Goal: Task Accomplishment & Management: Use online tool/utility

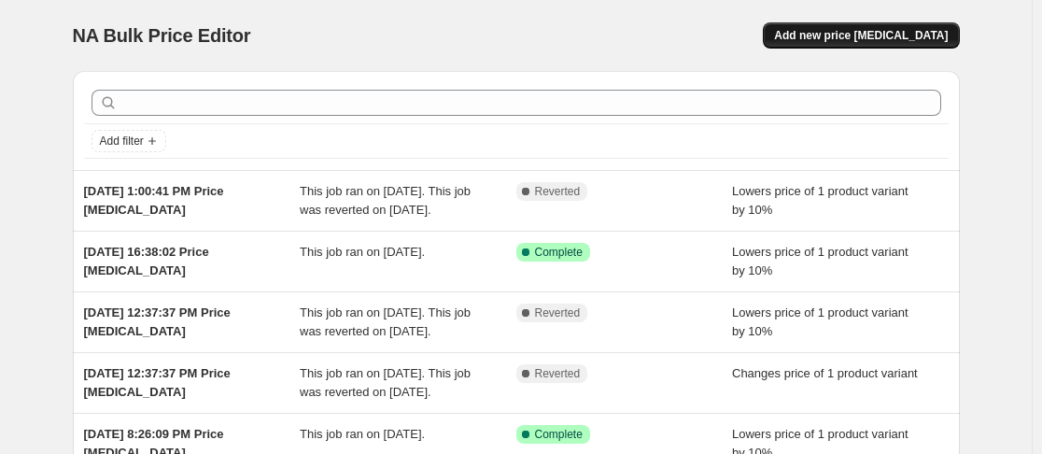
click at [888, 34] on span "Add new price [MEDICAL_DATA]" at bounding box center [861, 35] width 174 height 15
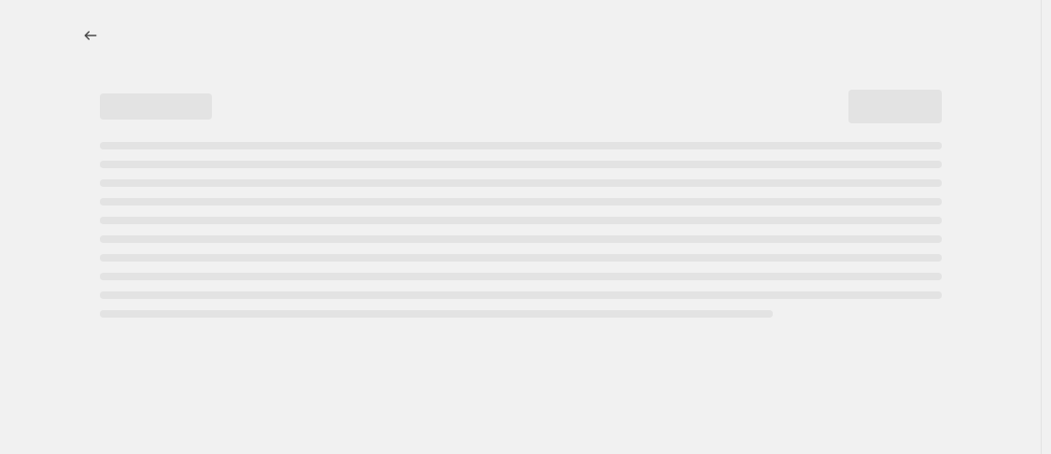
select select "percentage"
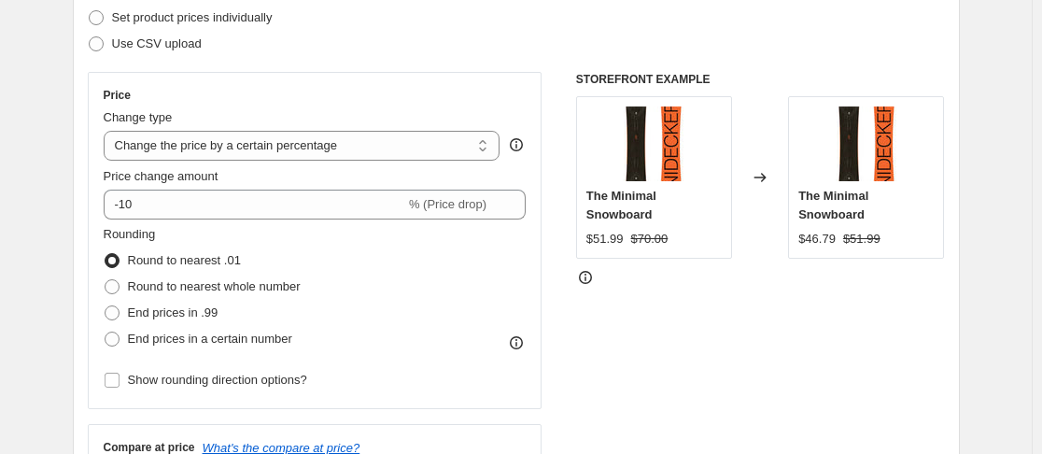
scroll to position [280, 0]
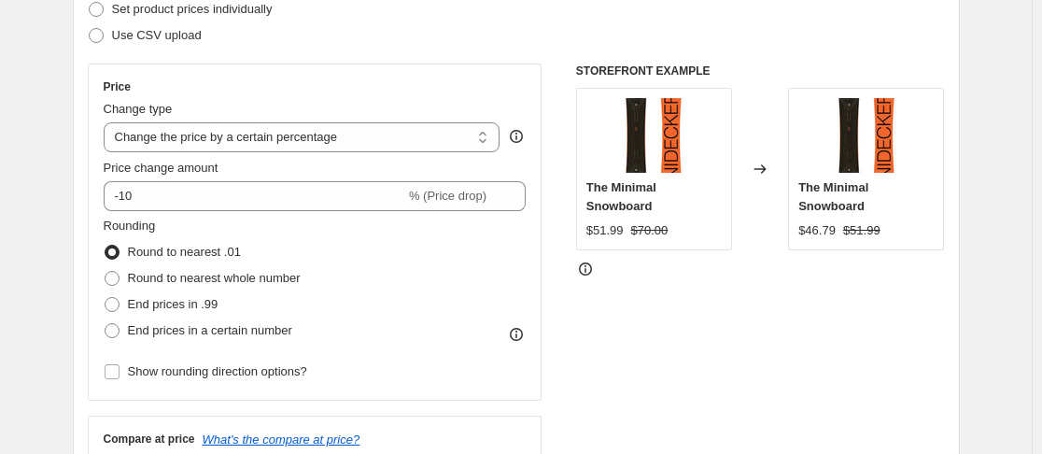
click at [200, 263] on label "Round to nearest .01" at bounding box center [172, 252] width 137 height 26
click at [105, 246] on input "Round to nearest .01" at bounding box center [105, 245] width 1 height 1
click at [204, 274] on span "Round to nearest whole number" at bounding box center [214, 278] width 173 height 14
click at [105, 272] on input "Round to nearest whole number" at bounding box center [105, 271] width 1 height 1
radio input "true"
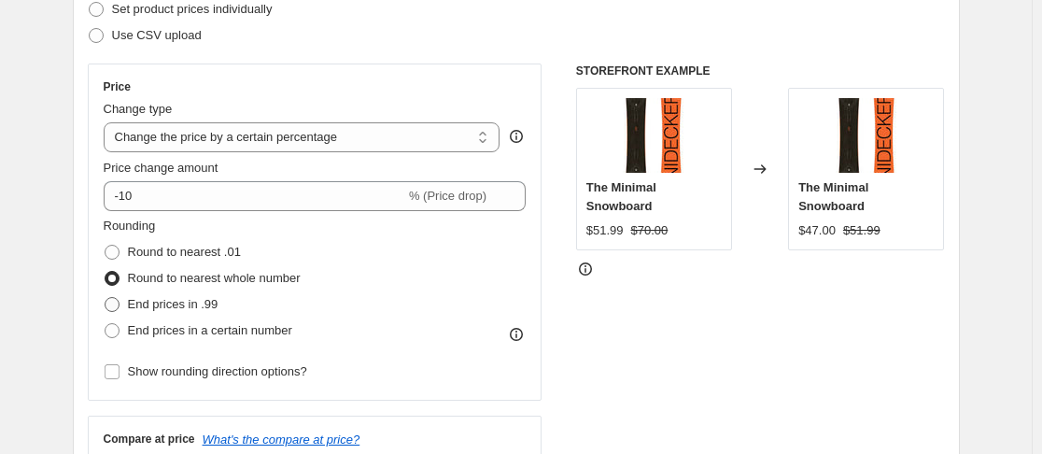
click at [163, 315] on label "End prices in .99" at bounding box center [161, 304] width 115 height 26
click at [105, 298] on input "End prices in .99" at bounding box center [105, 297] width 1 height 1
radio input "true"
click at [163, 378] on span "Show rounding direction options?" at bounding box center [217, 371] width 179 height 14
click at [119, 379] on input "Show rounding direction options?" at bounding box center [112, 371] width 15 height 15
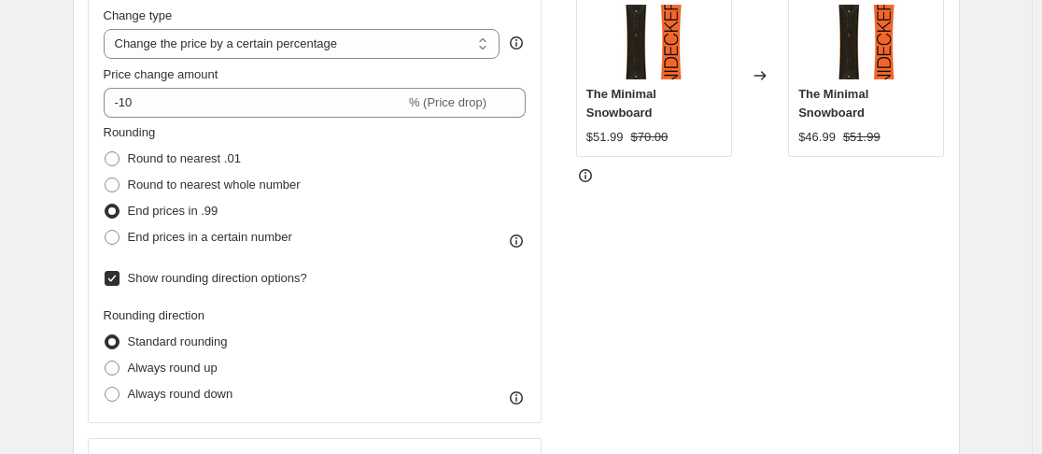
scroll to position [467, 0]
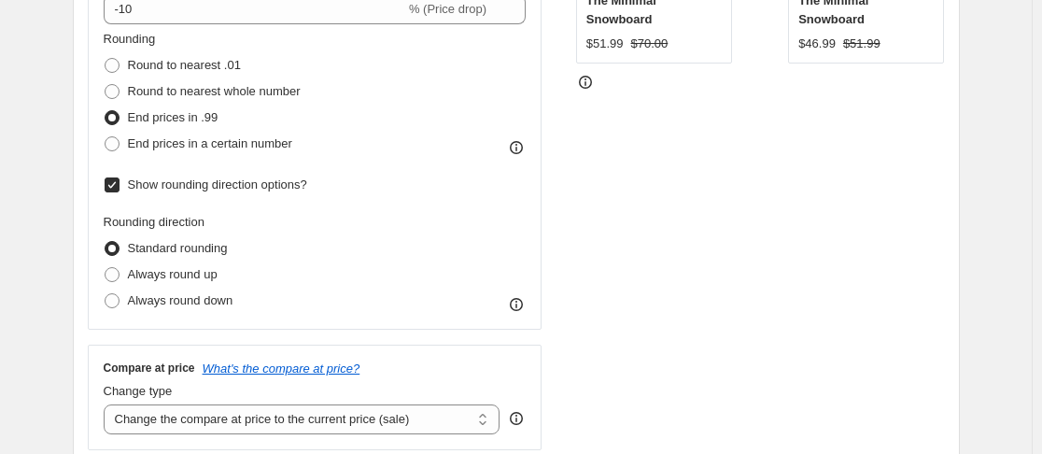
click at [123, 194] on label "Show rounding direction options?" at bounding box center [206, 185] width 204 height 26
click at [119, 192] on input "Show rounding direction options?" at bounding box center [112, 184] width 15 height 15
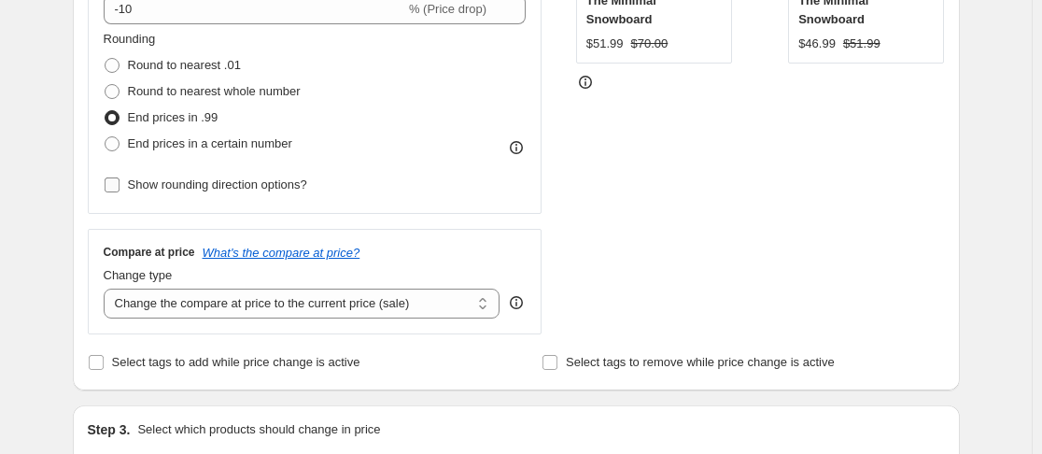
click at [123, 194] on label "Show rounding direction options?" at bounding box center [206, 185] width 204 height 26
click at [119, 192] on input "Show rounding direction options?" at bounding box center [112, 184] width 15 height 15
checkbox input "true"
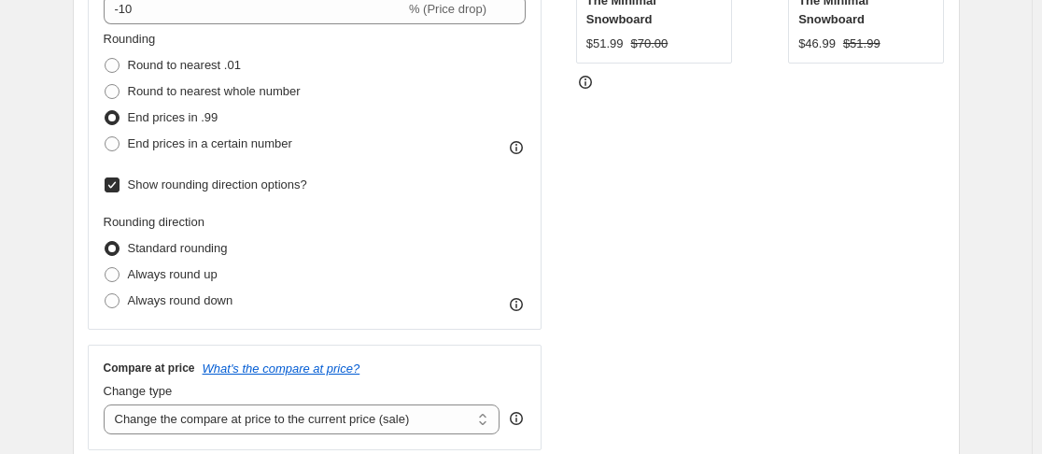
click at [516, 306] on icon at bounding box center [516, 304] width 19 height 19
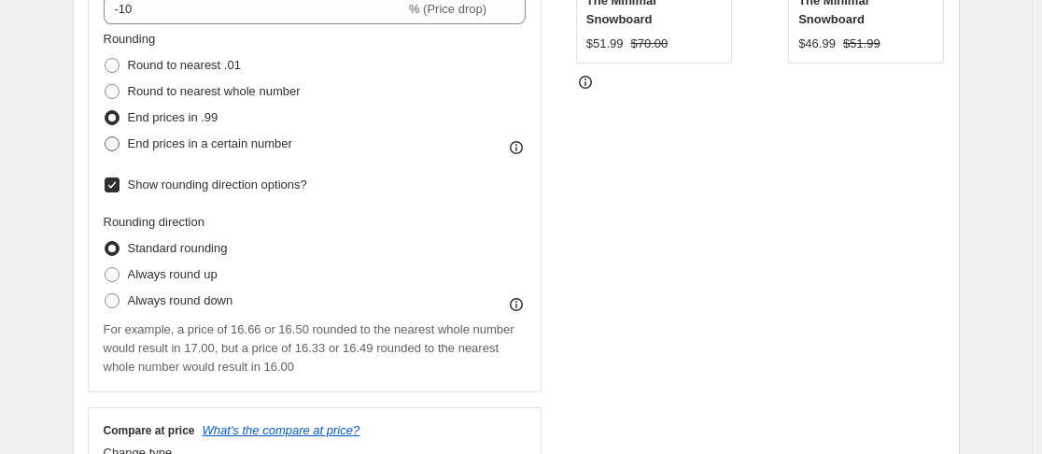
click at [220, 140] on span "End prices in a certain number" at bounding box center [210, 143] width 164 height 14
click at [105, 137] on input "End prices in a certain number" at bounding box center [105, 136] width 1 height 1
radio input "true"
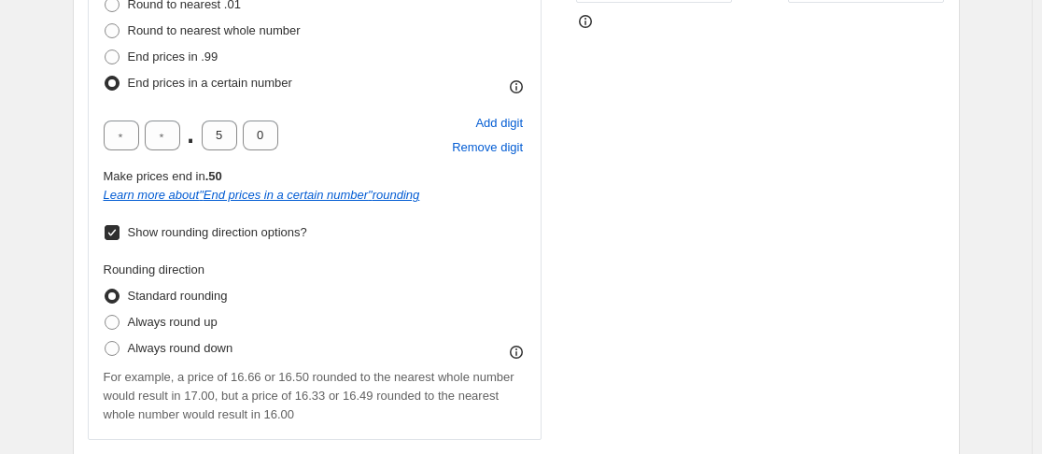
scroll to position [560, 0]
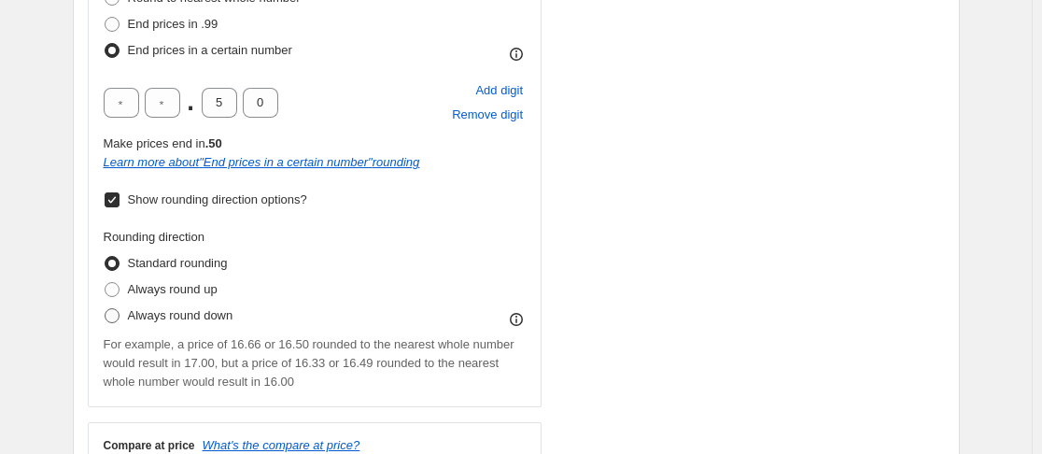
click at [167, 315] on span "Always round down" at bounding box center [180, 315] width 105 height 14
click at [105, 309] on input "Always round down" at bounding box center [105, 308] width 1 height 1
radio input "true"
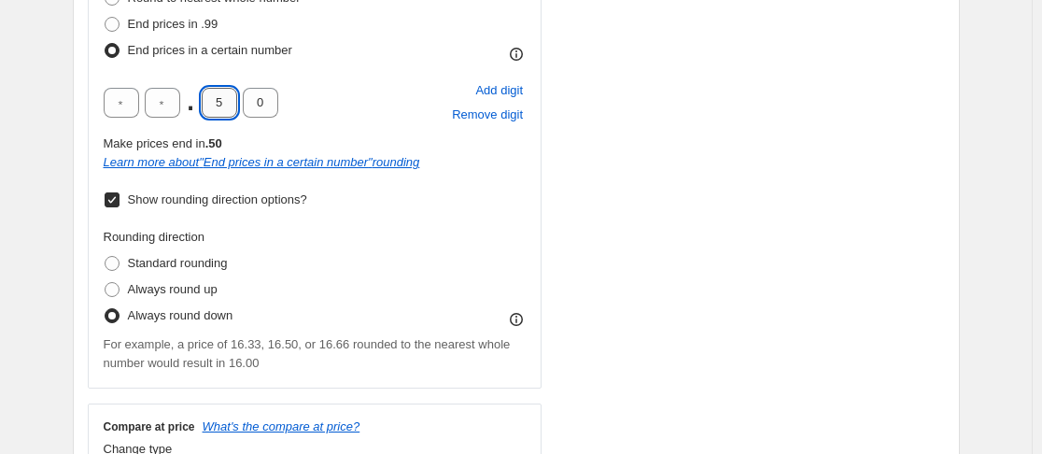
drag, startPoint x: 227, startPoint y: 103, endPoint x: 217, endPoint y: 108, distance: 11.7
click at [217, 108] on input "5" at bounding box center [219, 103] width 35 height 30
type input "4"
click at [299, 83] on div ". 4 0 Add digit Remove digit" at bounding box center [315, 102] width 423 height 49
drag, startPoint x: 171, startPoint y: 100, endPoint x: 160, endPoint y: 105, distance: 12.1
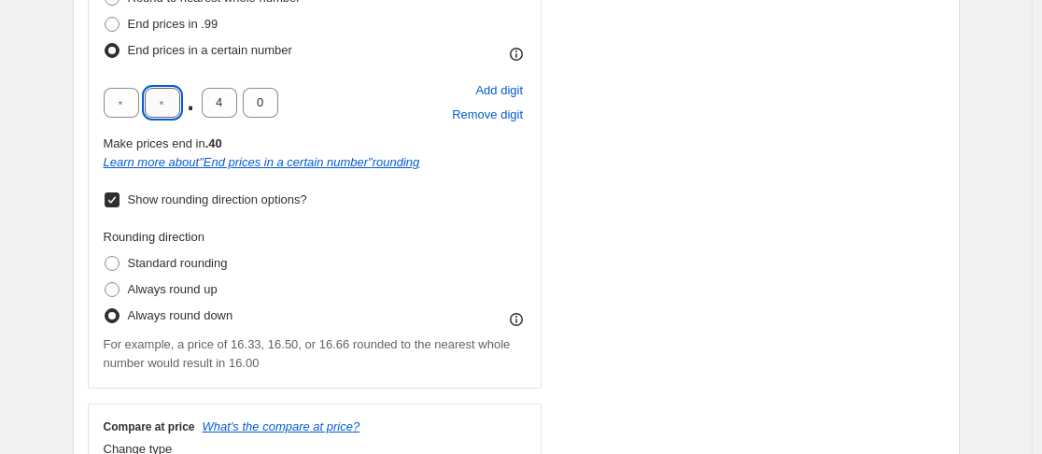
click at [160, 105] on input "text" at bounding box center [162, 103] width 35 height 30
type input "9"
click at [233, 357] on span "For example, a price of 16.33, 16.50, or 16.66 rounded to the nearest whole num…" at bounding box center [307, 353] width 407 height 33
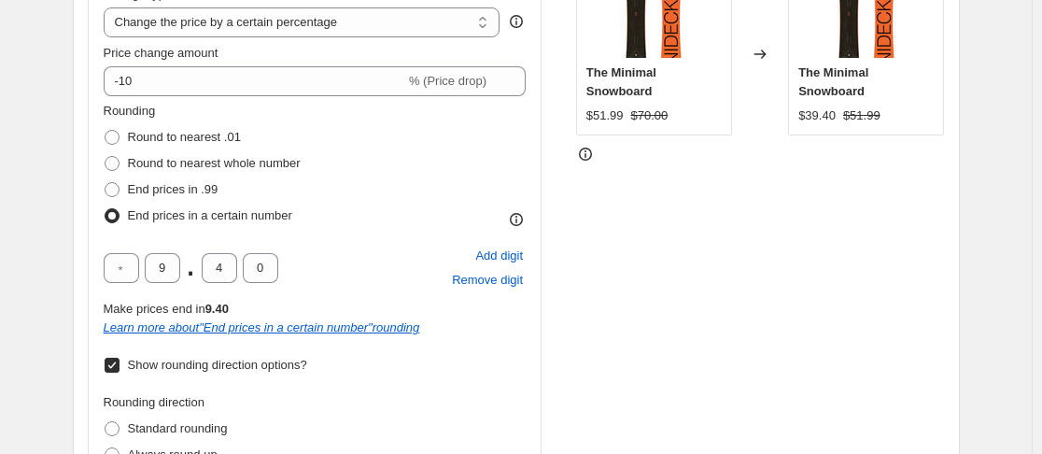
scroll to position [373, 0]
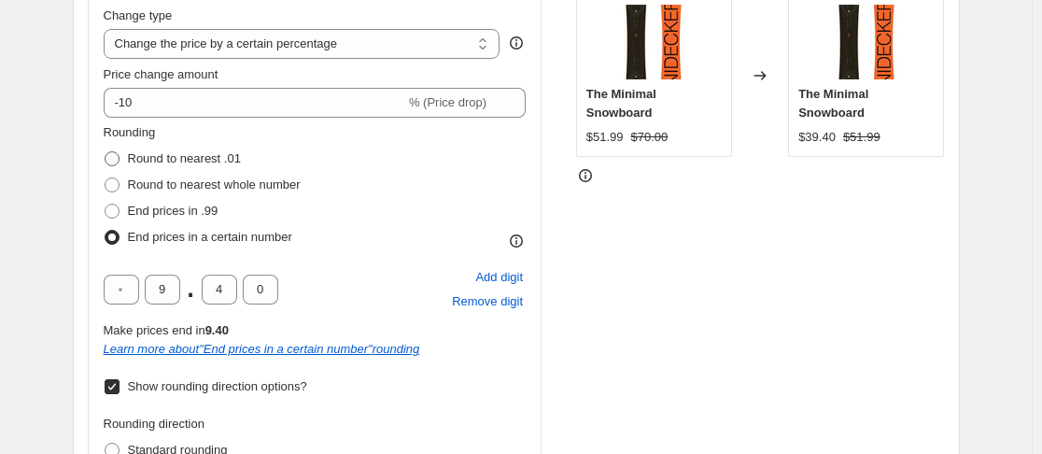
click at [114, 162] on span at bounding box center [112, 158] width 15 height 15
click at [105, 152] on input "Round to nearest .01" at bounding box center [105, 151] width 1 height 1
radio input "true"
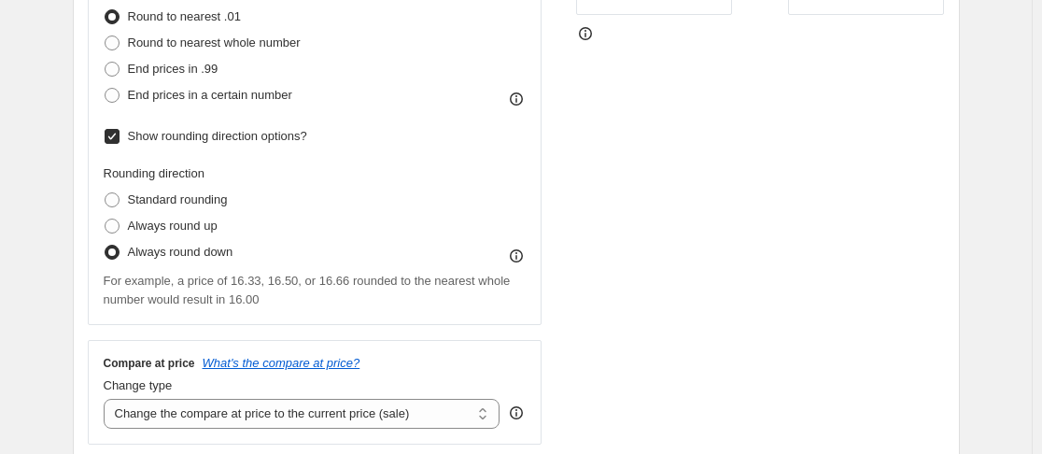
scroll to position [560, 0]
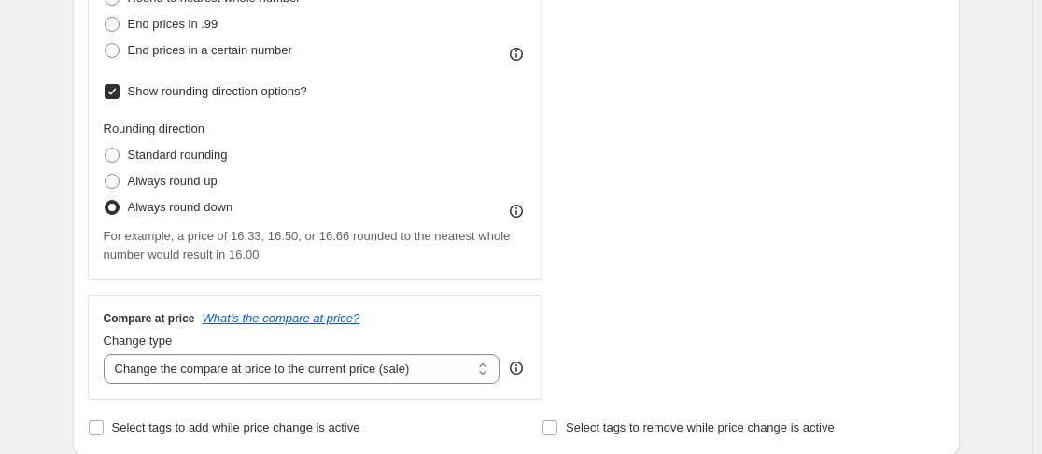
click at [197, 89] on span "Show rounding direction options?" at bounding box center [217, 91] width 179 height 14
click at [119, 89] on input "Show rounding direction options?" at bounding box center [112, 91] width 15 height 15
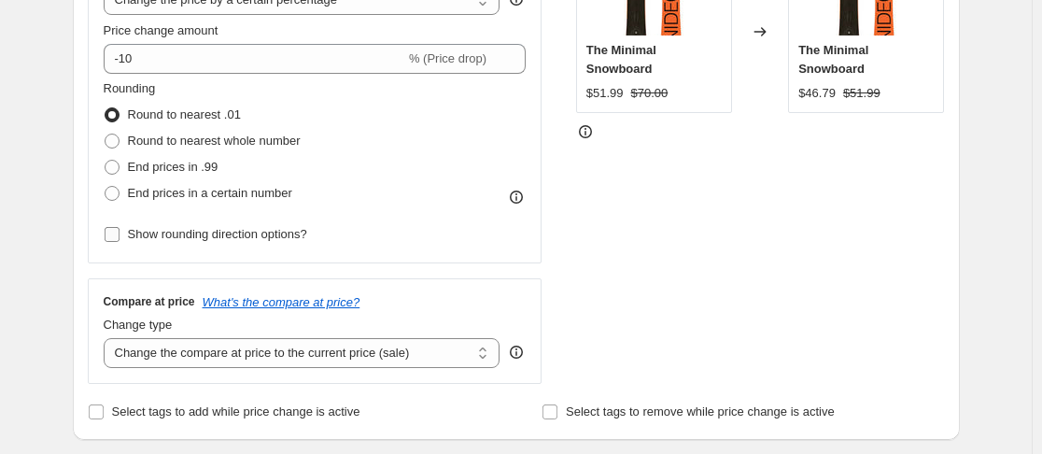
scroll to position [373, 0]
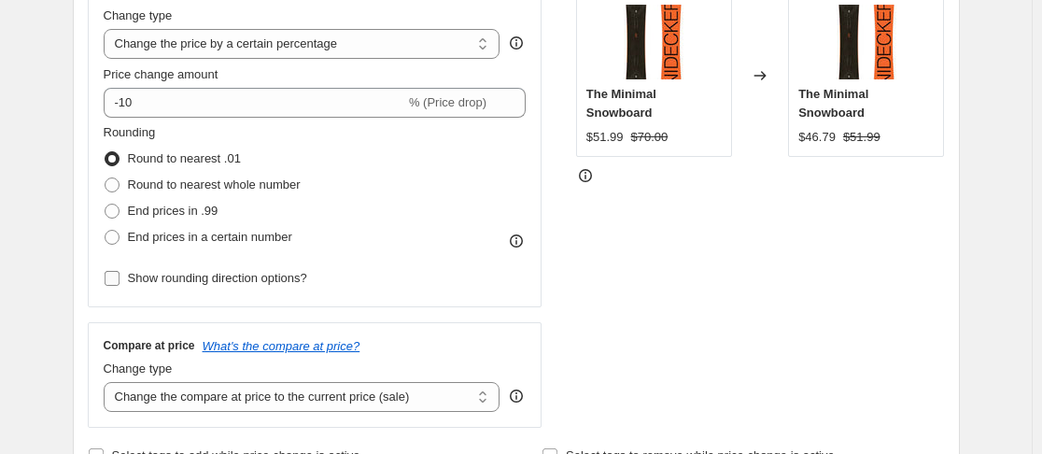
click at [159, 277] on span "Show rounding direction options?" at bounding box center [217, 278] width 179 height 14
click at [119, 277] on input "Show rounding direction options?" at bounding box center [112, 278] width 15 height 15
checkbox input "true"
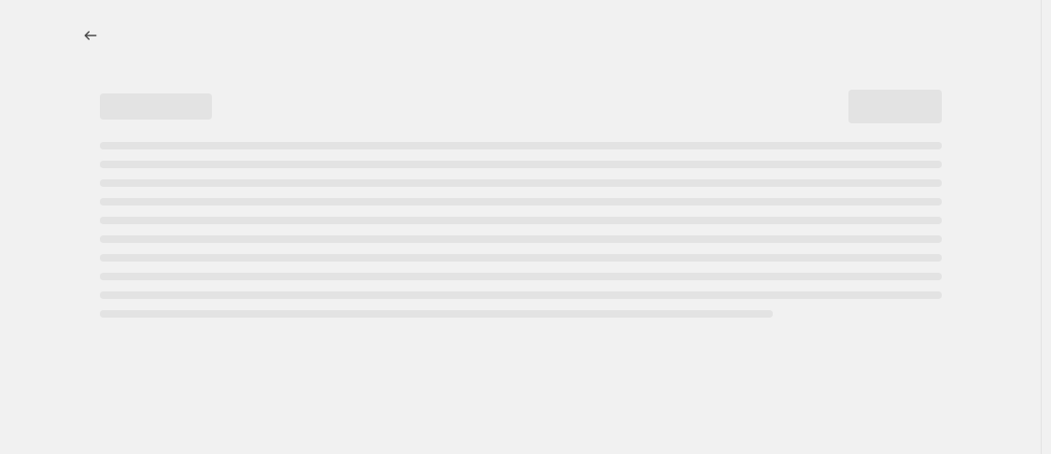
select select "percentage"
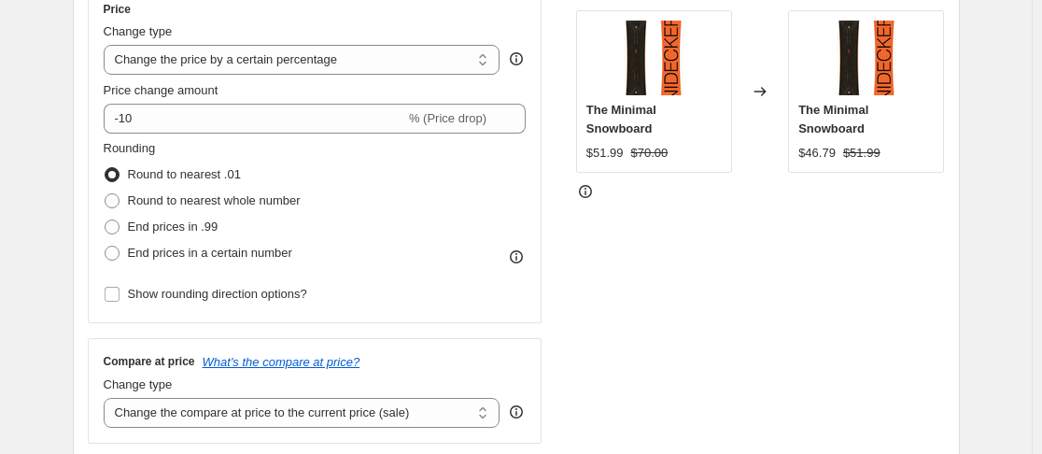
scroll to position [373, 0]
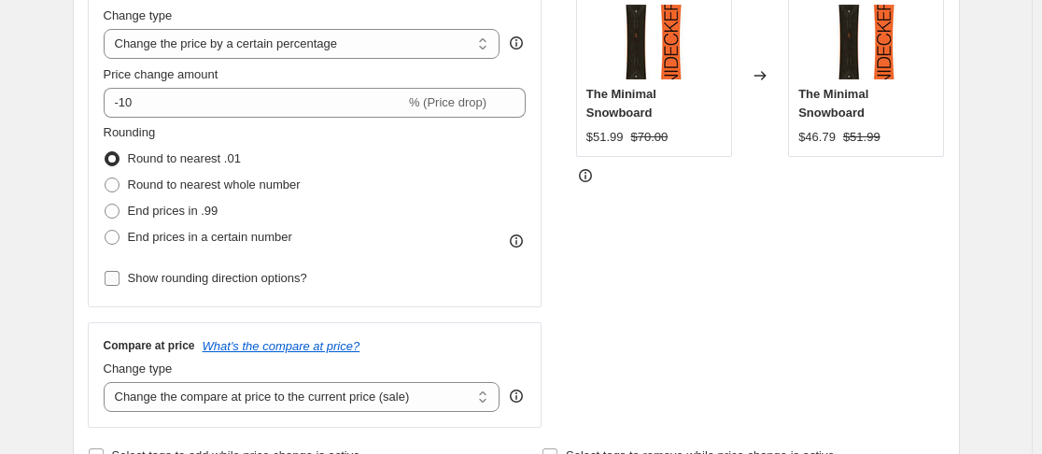
click at [225, 285] on span "Show rounding direction options?" at bounding box center [217, 278] width 179 height 14
click at [119, 286] on input "Show rounding direction options?" at bounding box center [112, 278] width 15 height 15
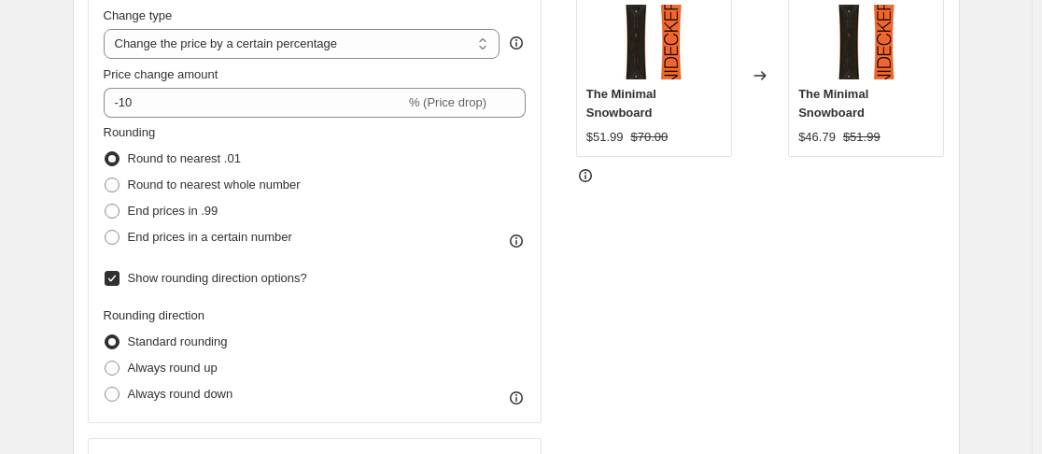
click at [232, 274] on span "Show rounding direction options?" at bounding box center [217, 278] width 179 height 14
click at [119, 274] on input "Show rounding direction options?" at bounding box center [112, 278] width 15 height 15
checkbox input "false"
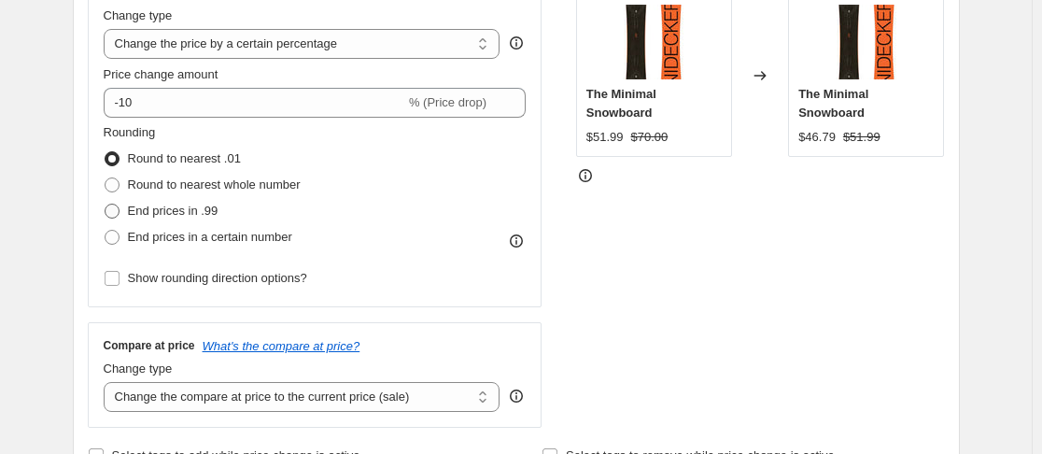
click at [177, 214] on span "End prices in .99" at bounding box center [173, 211] width 91 height 14
click at [105, 204] on input "End prices in .99" at bounding box center [105, 204] width 1 height 1
radio input "true"
click at [195, 281] on span "Show rounding direction options?" at bounding box center [217, 278] width 179 height 14
click at [119, 281] on input "Show rounding direction options?" at bounding box center [112, 278] width 15 height 15
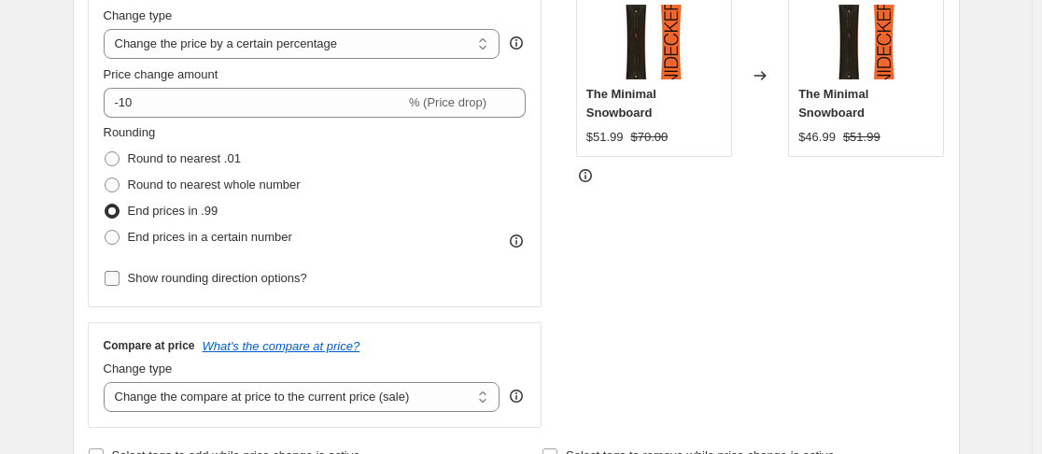
checkbox input "true"
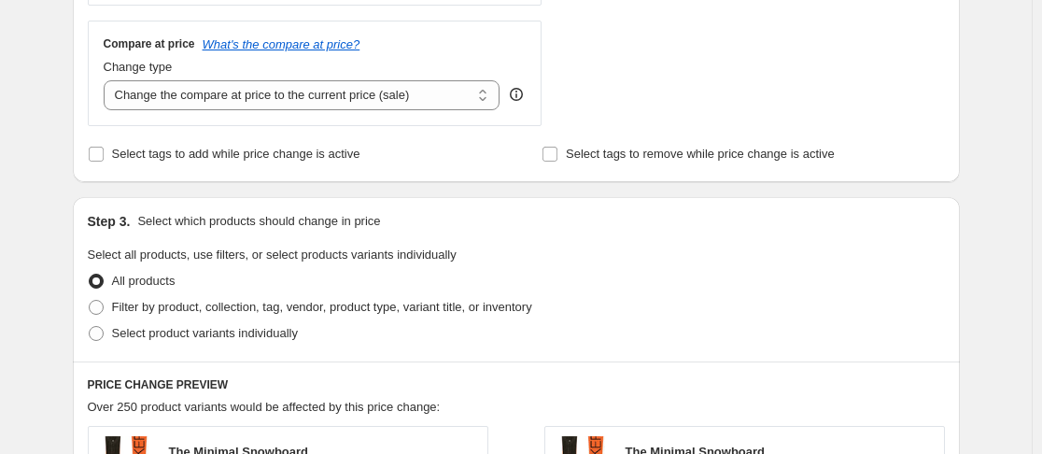
scroll to position [840, 0]
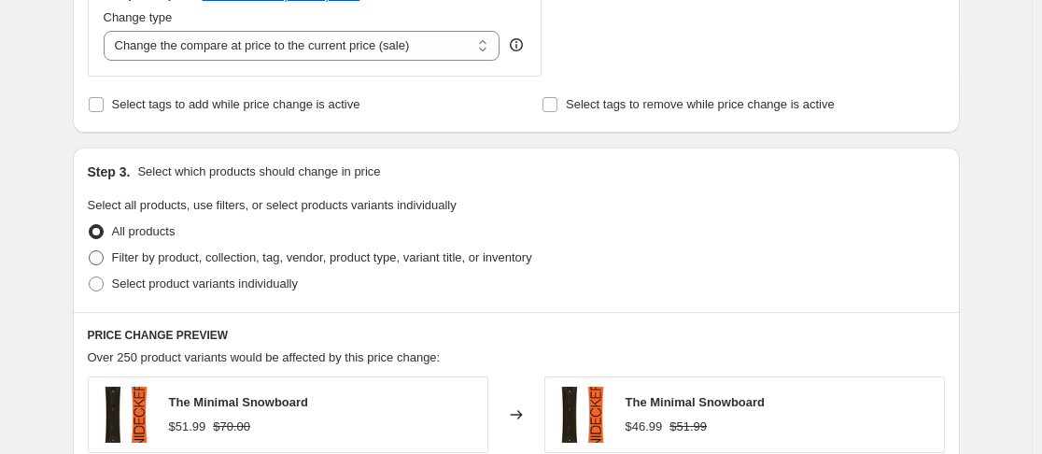
click at [278, 259] on span "Filter by product, collection, tag, vendor, product type, variant title, or inv…" at bounding box center [322, 257] width 420 height 14
click at [90, 251] on input "Filter by product, collection, tag, vendor, product type, variant title, or inv…" at bounding box center [89, 250] width 1 height 1
radio input "true"
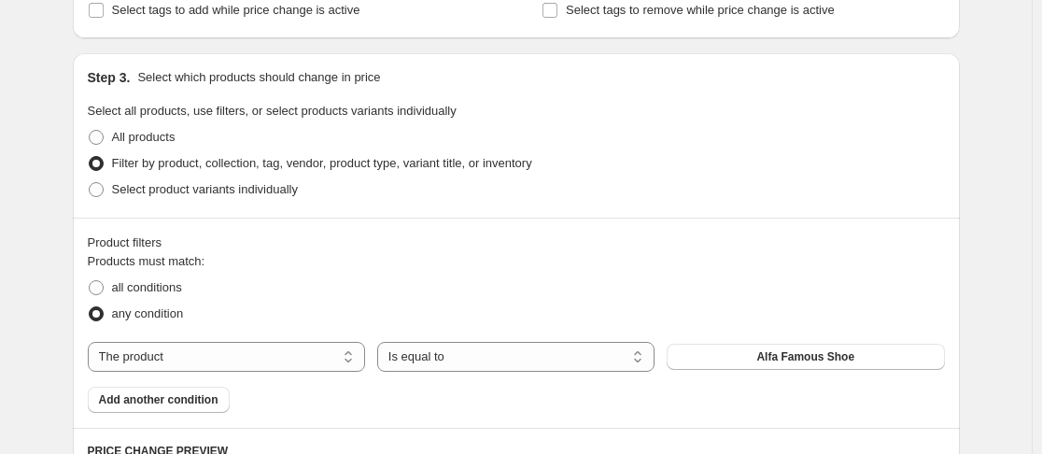
scroll to position [934, 0]
click at [311, 371] on select "The product The product's collection The product's tag The product's vendor The…" at bounding box center [226, 358] width 277 height 30
select select "title"
click at [423, 359] on select "Is equal to Is not equal to Contains" at bounding box center [515, 358] width 277 height 30
select select "contains"
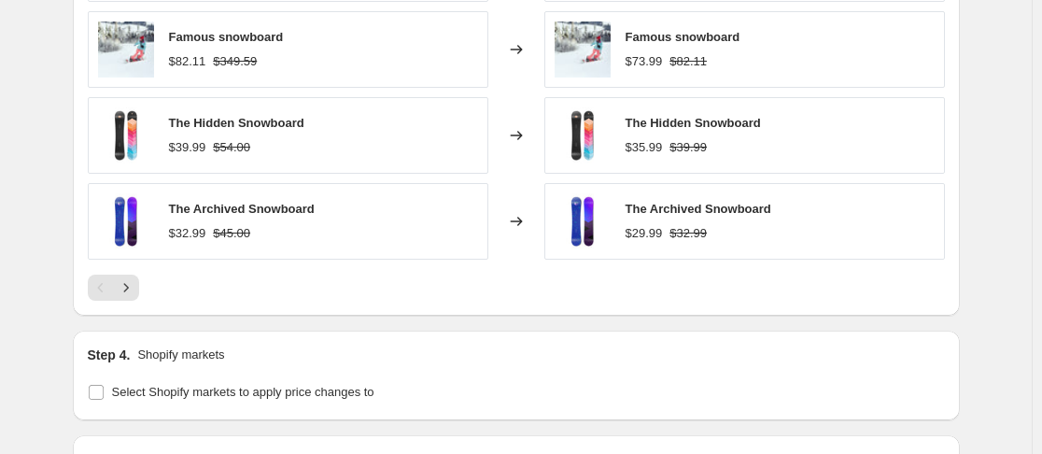
scroll to position [1680, 0]
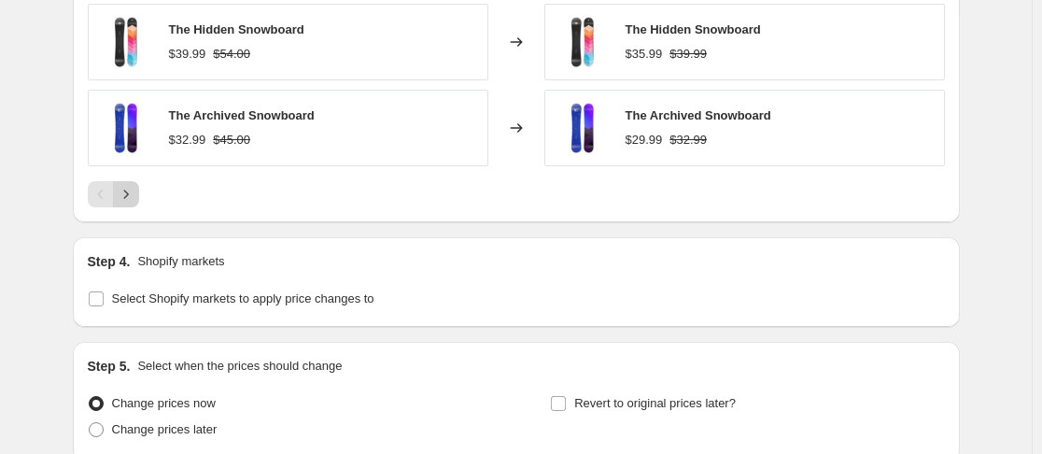
click at [130, 204] on icon "Next" at bounding box center [126, 194] width 19 height 19
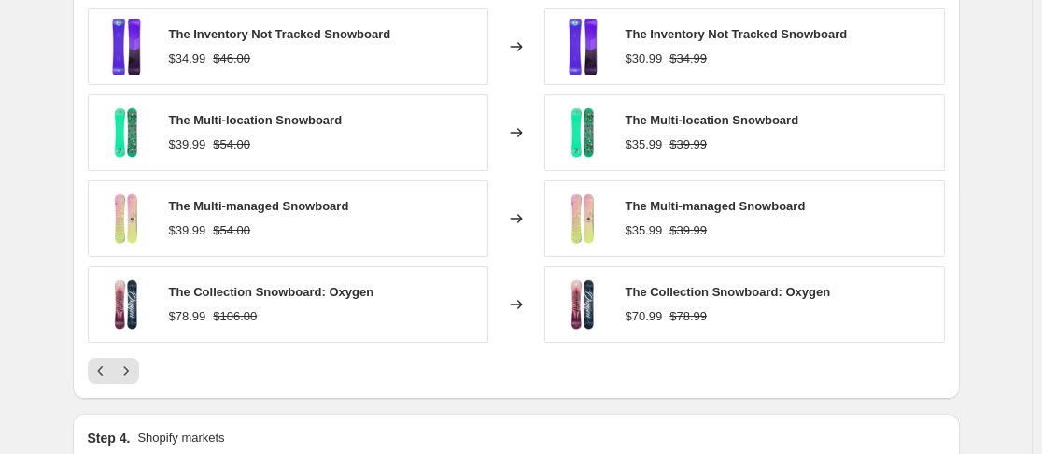
scroll to position [1494, 0]
